Goal: Transaction & Acquisition: Subscribe to service/newsletter

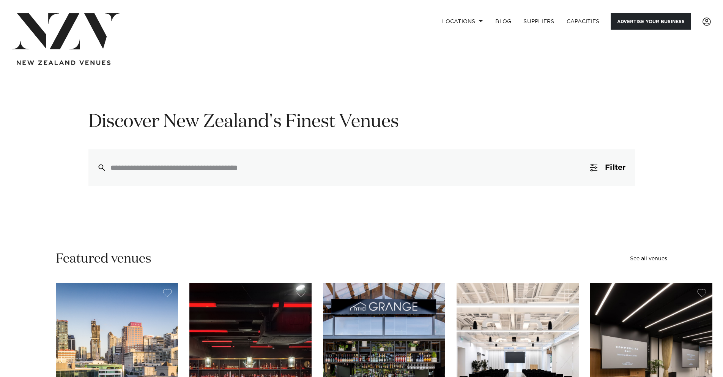
click at [618, 28] on link "Advertise your business" at bounding box center [651, 21] width 81 height 16
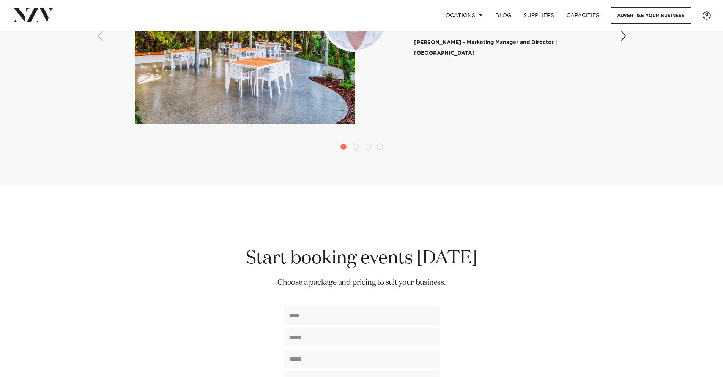
scroll to position [1859, 0]
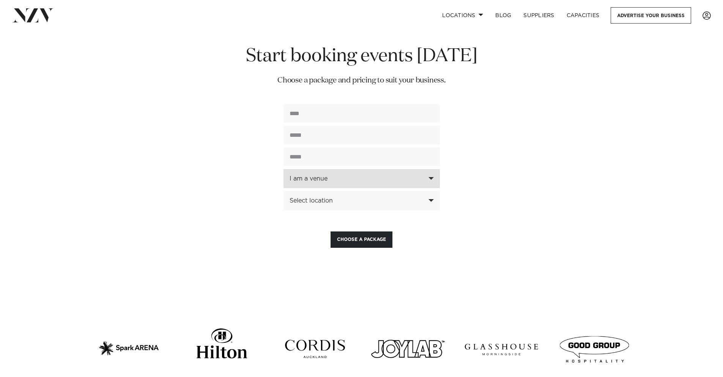
click at [347, 175] on div "I am a venue" at bounding box center [358, 178] width 136 height 7
click at [265, 203] on div "**********" at bounding box center [361, 145] width 559 height 203
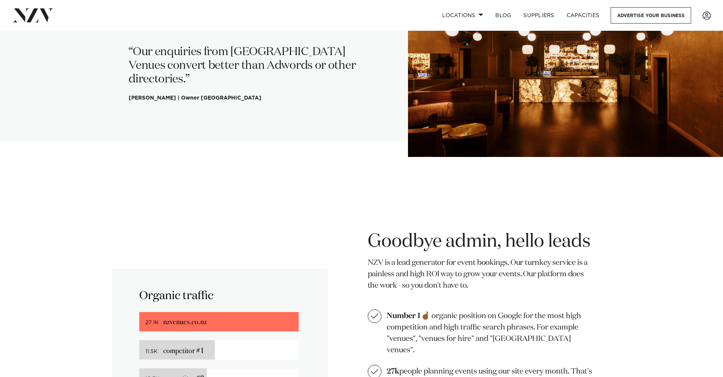
scroll to position [37, 0]
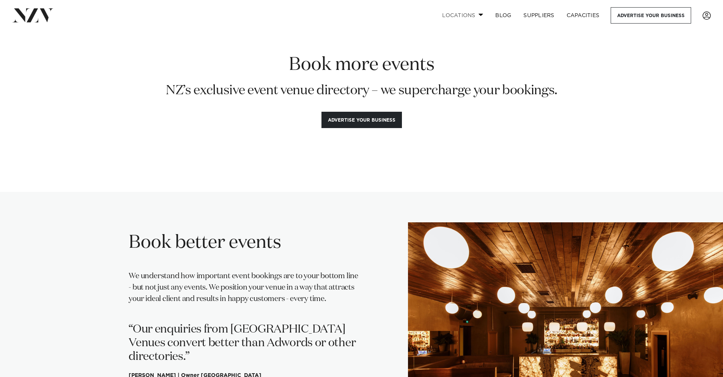
click at [474, 13] on link "Locations" at bounding box center [462, 15] width 53 height 16
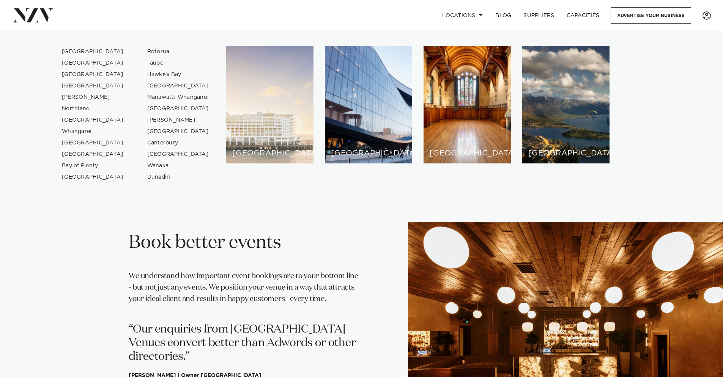
click at [294, 123] on div "[GEOGRAPHIC_DATA]" at bounding box center [269, 104] width 87 height 117
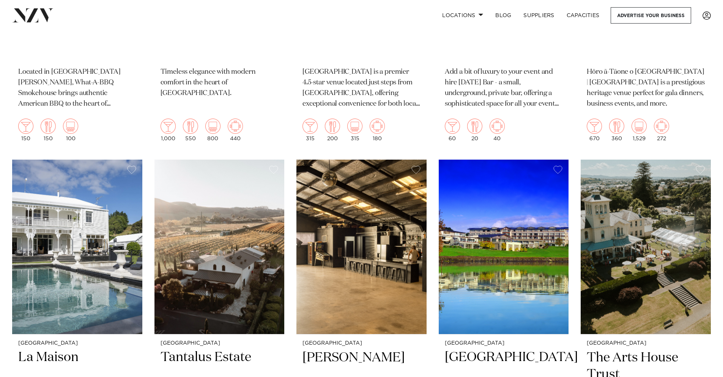
scroll to position [3653, 0]
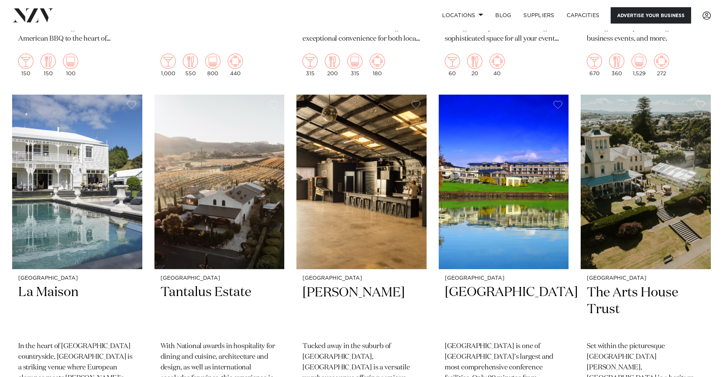
click at [635, 13] on link "Advertise your business" at bounding box center [651, 15] width 81 height 16
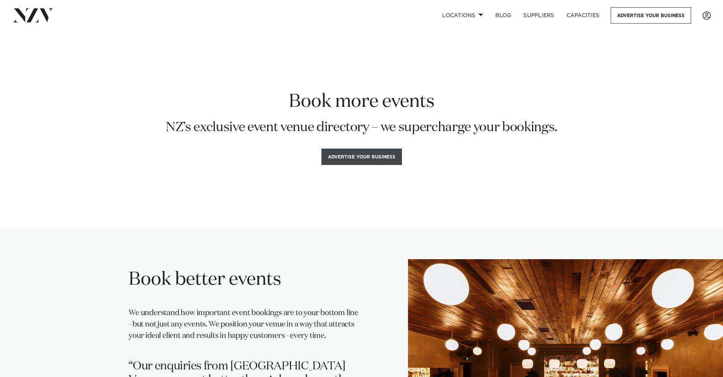
click at [384, 156] on button "Advertise your business" at bounding box center [362, 156] width 81 height 16
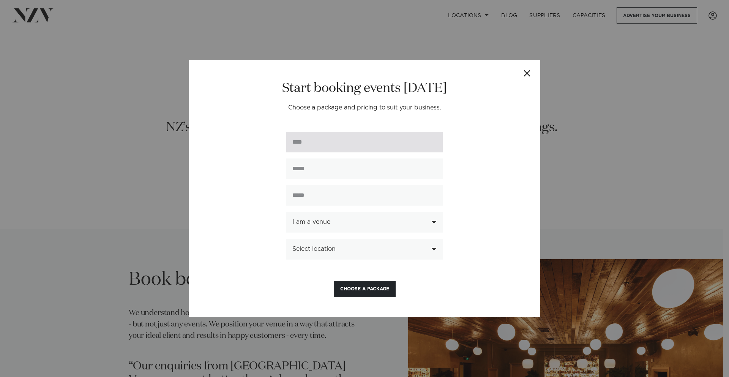
click at [380, 144] on input "text" at bounding box center [364, 142] width 156 height 21
type input "***"
type input "*"
type input "**********"
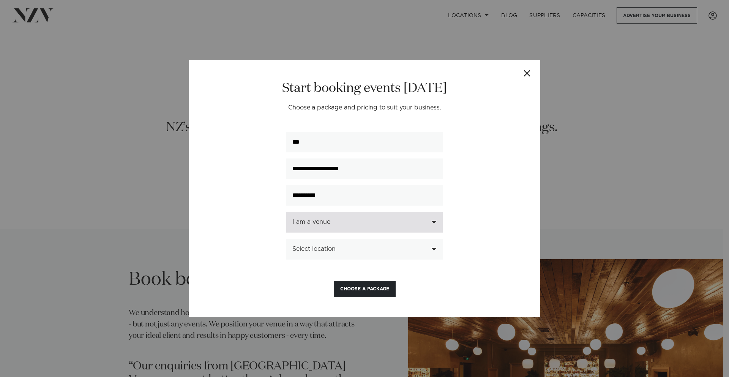
click at [387, 223] on div "I am a venue" at bounding box center [360, 221] width 136 height 7
type input "**********"
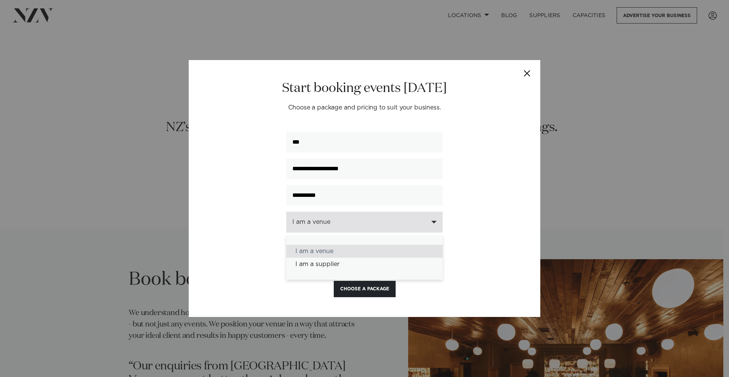
click at [377, 252] on div "I am a venue" at bounding box center [364, 251] width 156 height 13
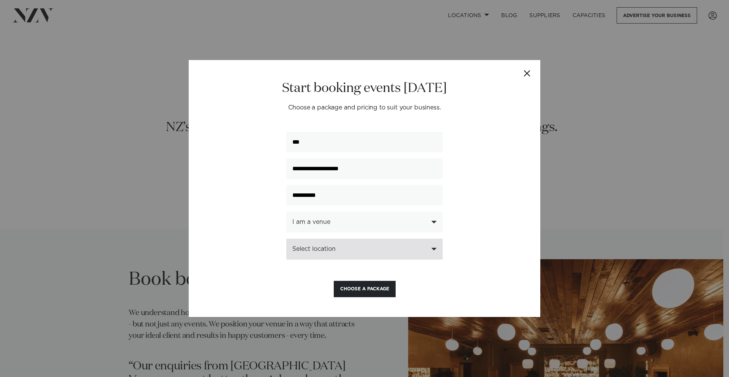
click at [379, 250] on div "Select location" at bounding box center [360, 248] width 136 height 7
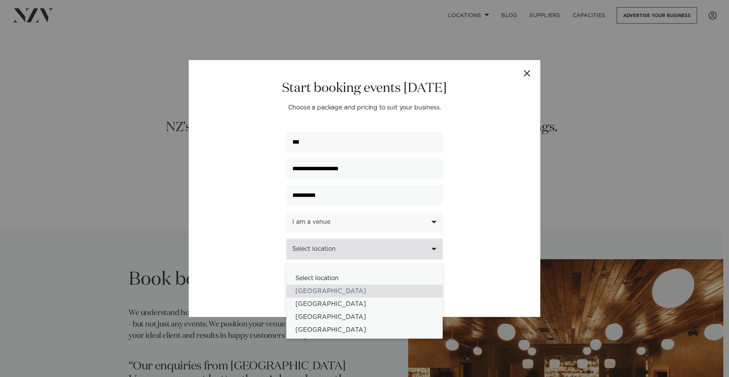
click at [344, 291] on div "[GEOGRAPHIC_DATA]" at bounding box center [364, 290] width 156 height 13
select select "*"
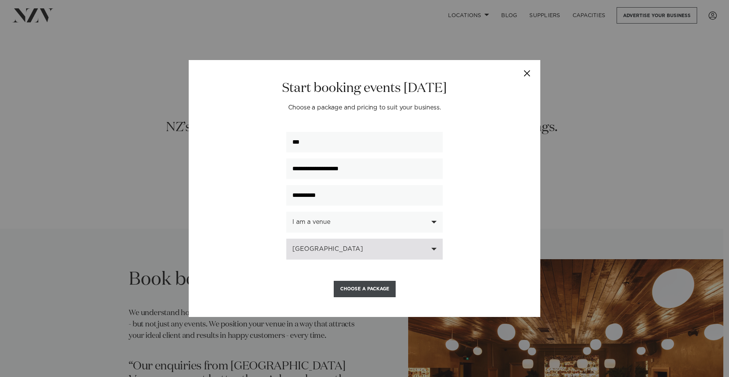
click at [346, 287] on button "Choose a Package" at bounding box center [365, 289] width 62 height 16
